Goal: Task Accomplishment & Management: Manage account settings

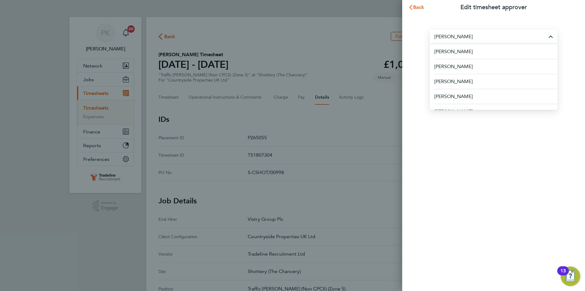
click at [313, 35] on div "Back Edit timesheet approver [PERSON_NAME] [PERSON_NAME] [PERSON_NAME] [PERSON_…" at bounding box center [292, 145] width 585 height 291
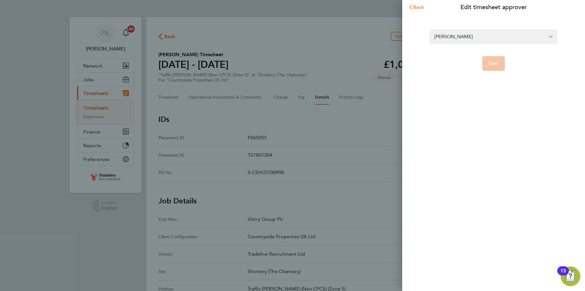
click at [420, 11] on button "Back" at bounding box center [416, 7] width 28 height 12
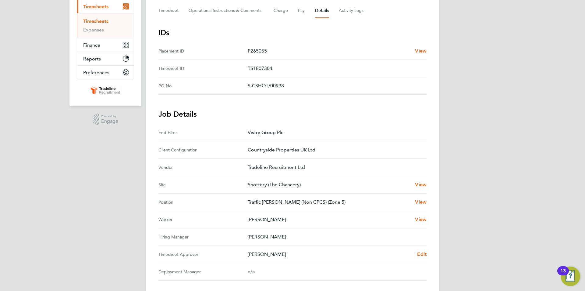
scroll to position [122, 0]
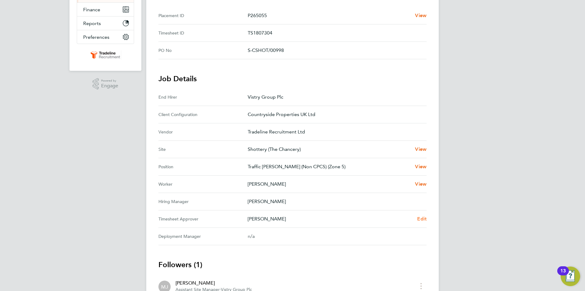
click at [420, 220] on span "Edit" at bounding box center [421, 219] width 9 height 6
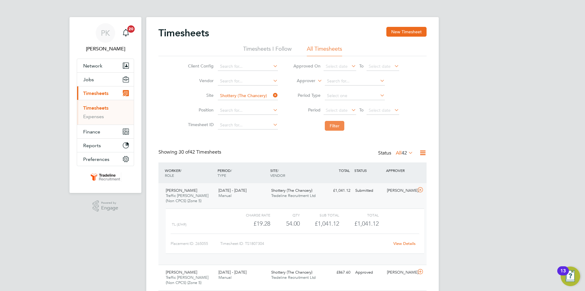
click at [331, 125] on button "Filter" at bounding box center [335, 126] width 20 height 10
